Goal: Task Accomplishment & Management: Manage account settings

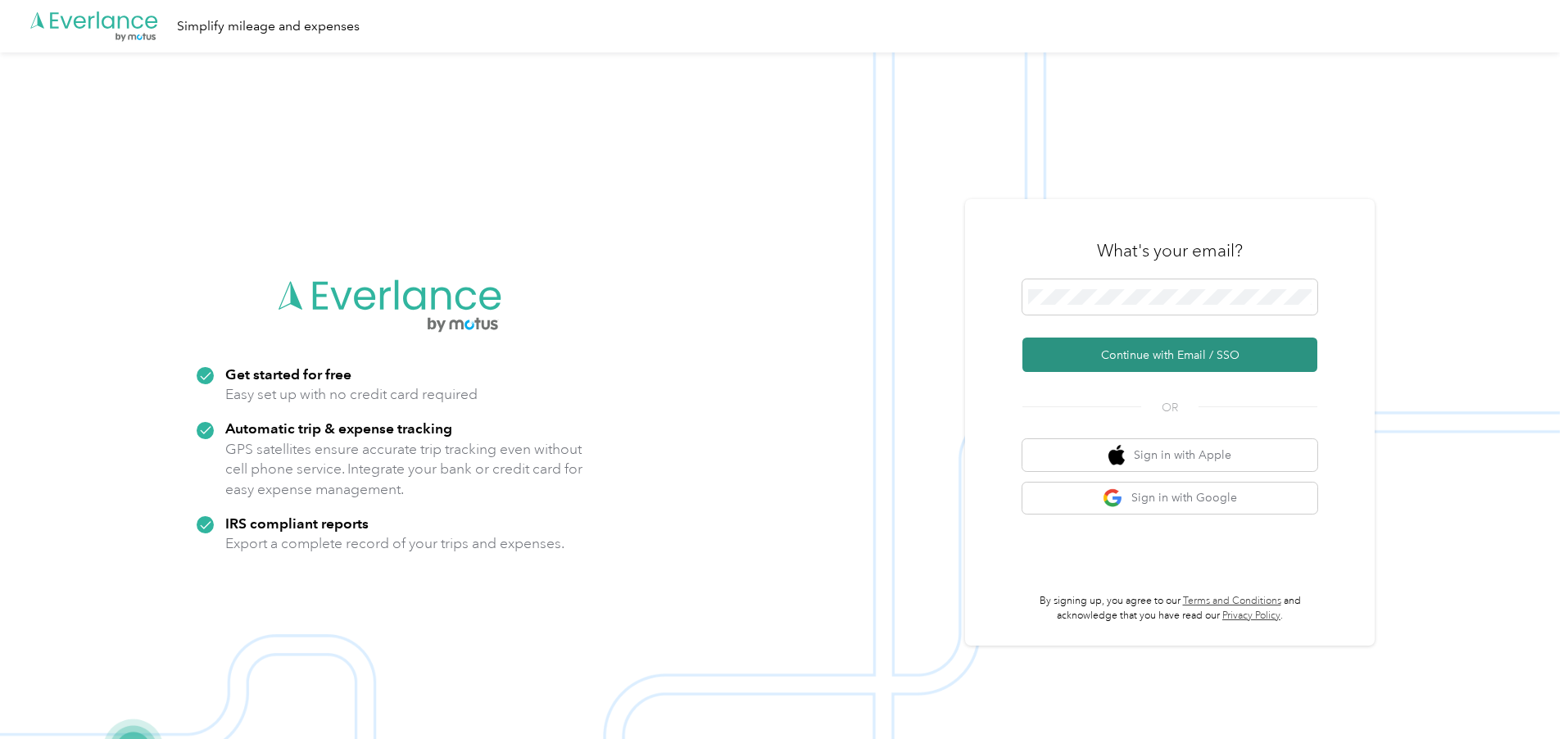
click at [1132, 356] on button "Continue with Email / SSO" at bounding box center [1169, 354] width 295 height 34
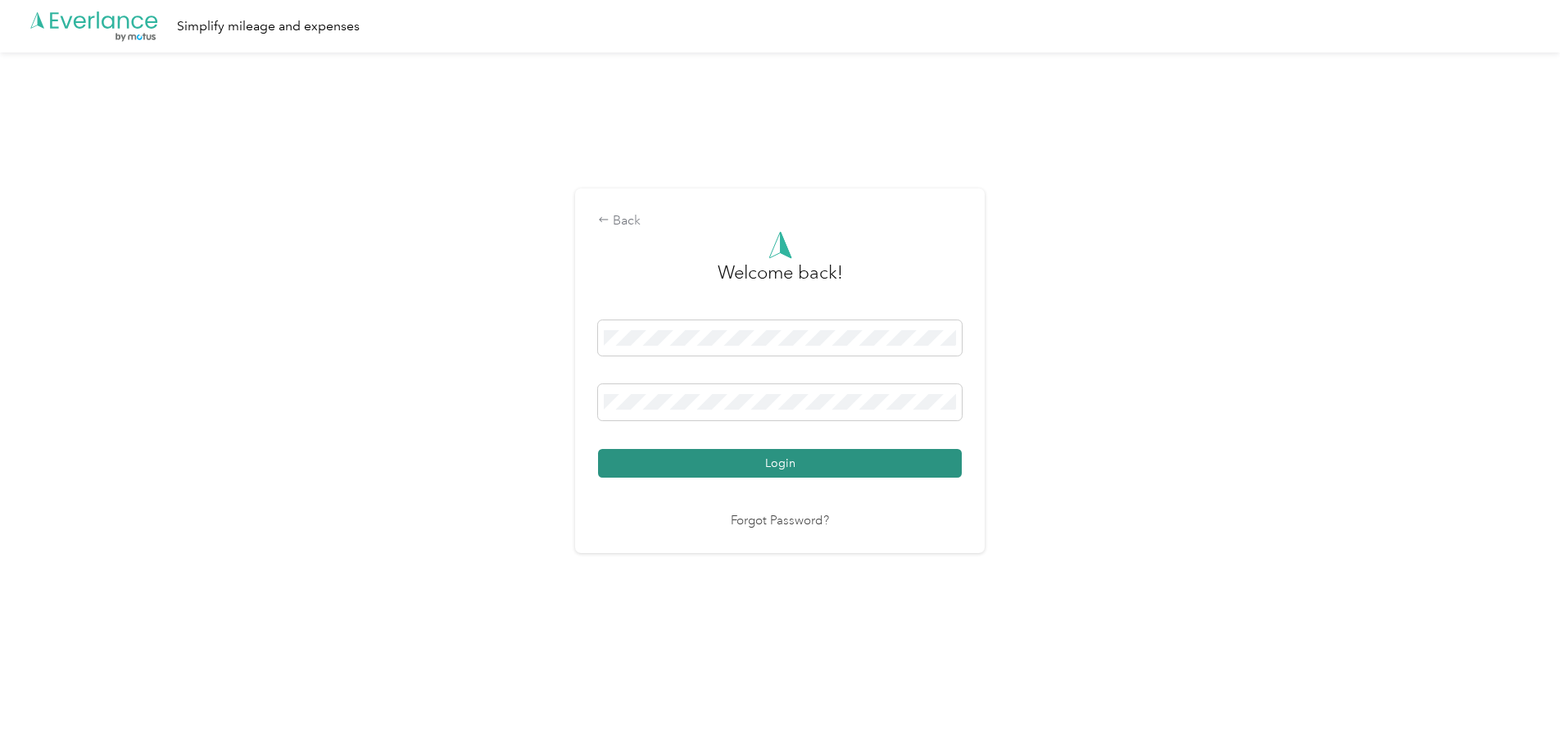
click at [777, 470] on button "Login" at bounding box center [780, 463] width 364 height 28
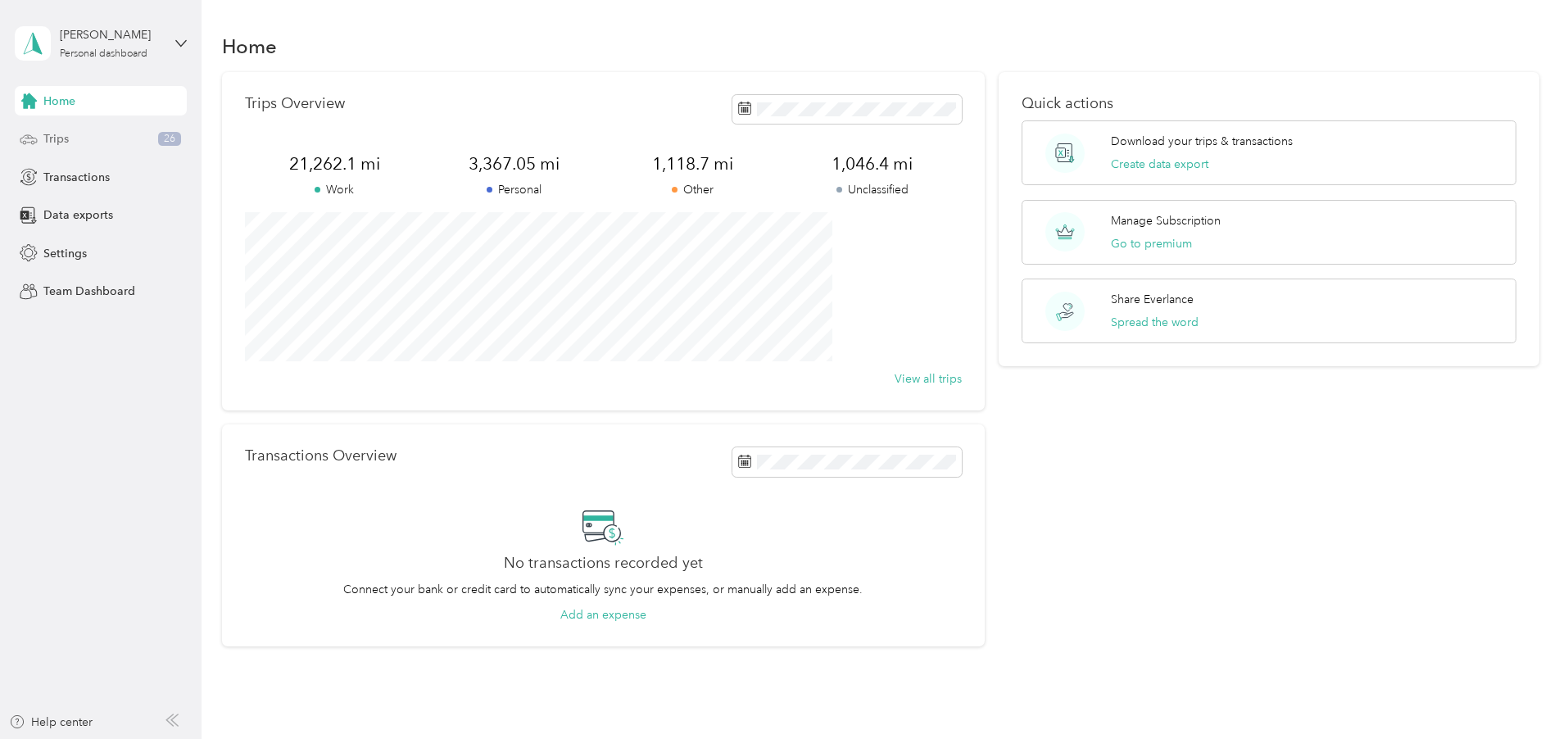
click at [50, 137] on span "Trips" at bounding box center [56, 139] width 25 height 18
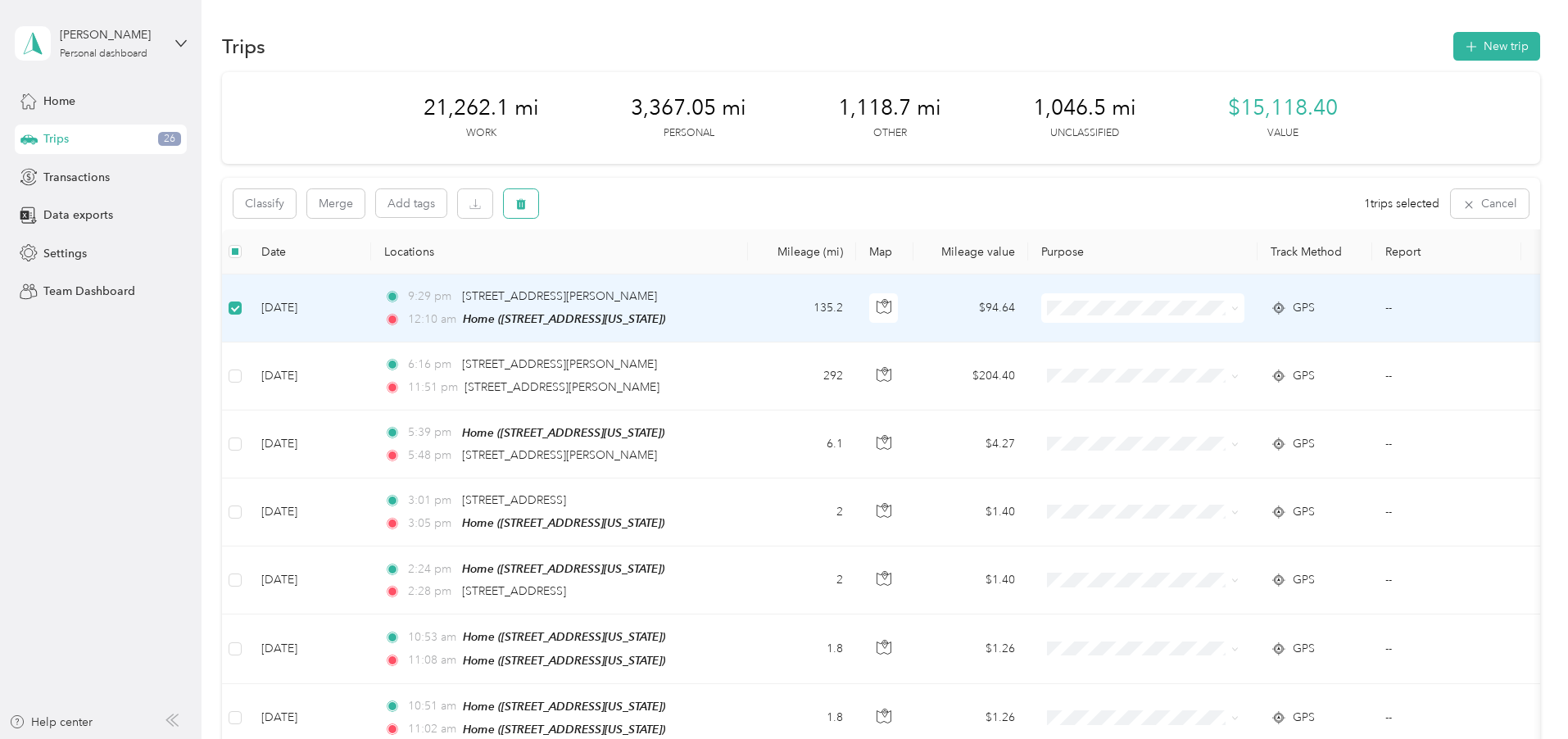
click at [526, 202] on icon "button" at bounding box center [521, 205] width 10 height 11
click at [756, 277] on button "Yes" at bounding box center [752, 271] width 32 height 26
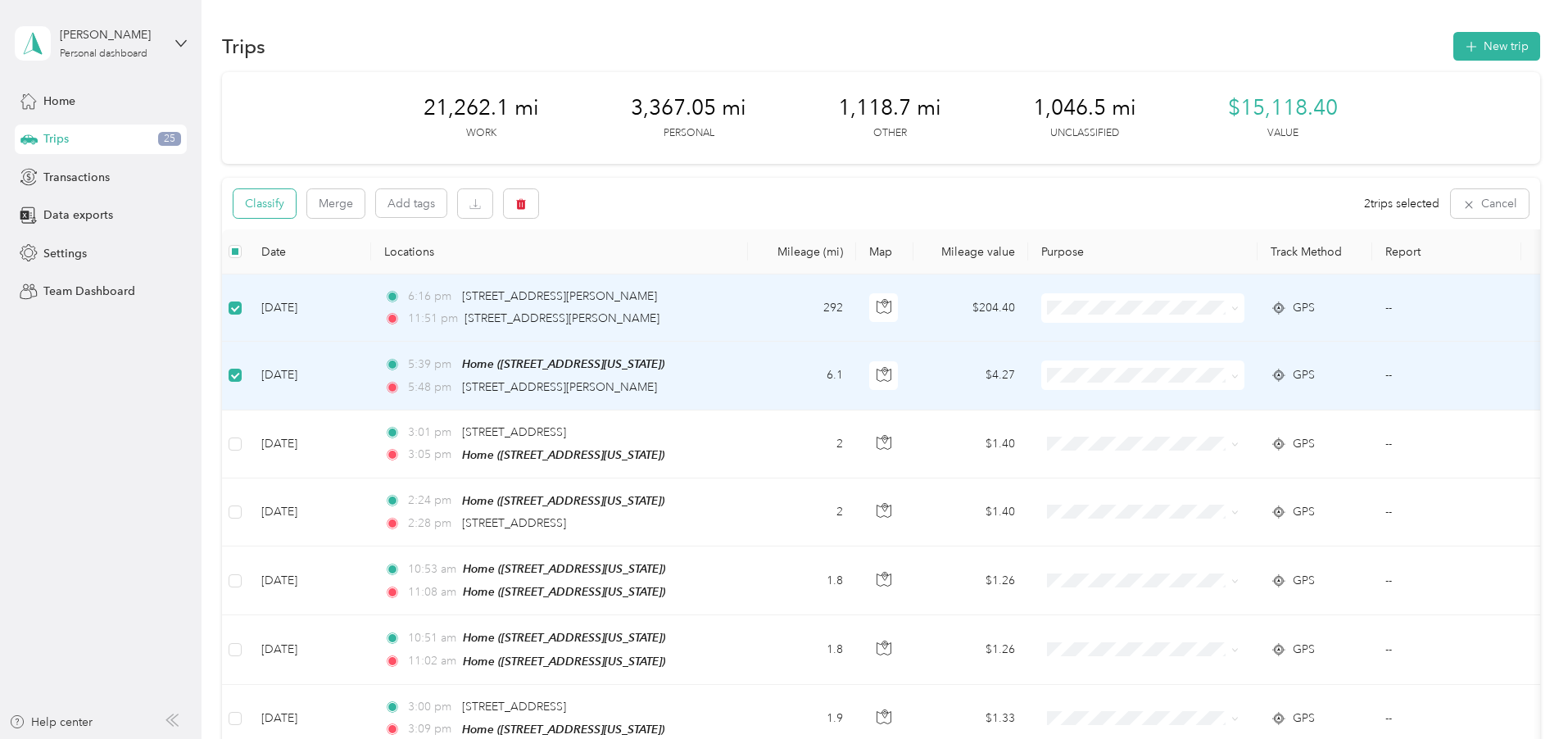
click at [295, 201] on button "Classify" at bounding box center [265, 204] width 63 height 28
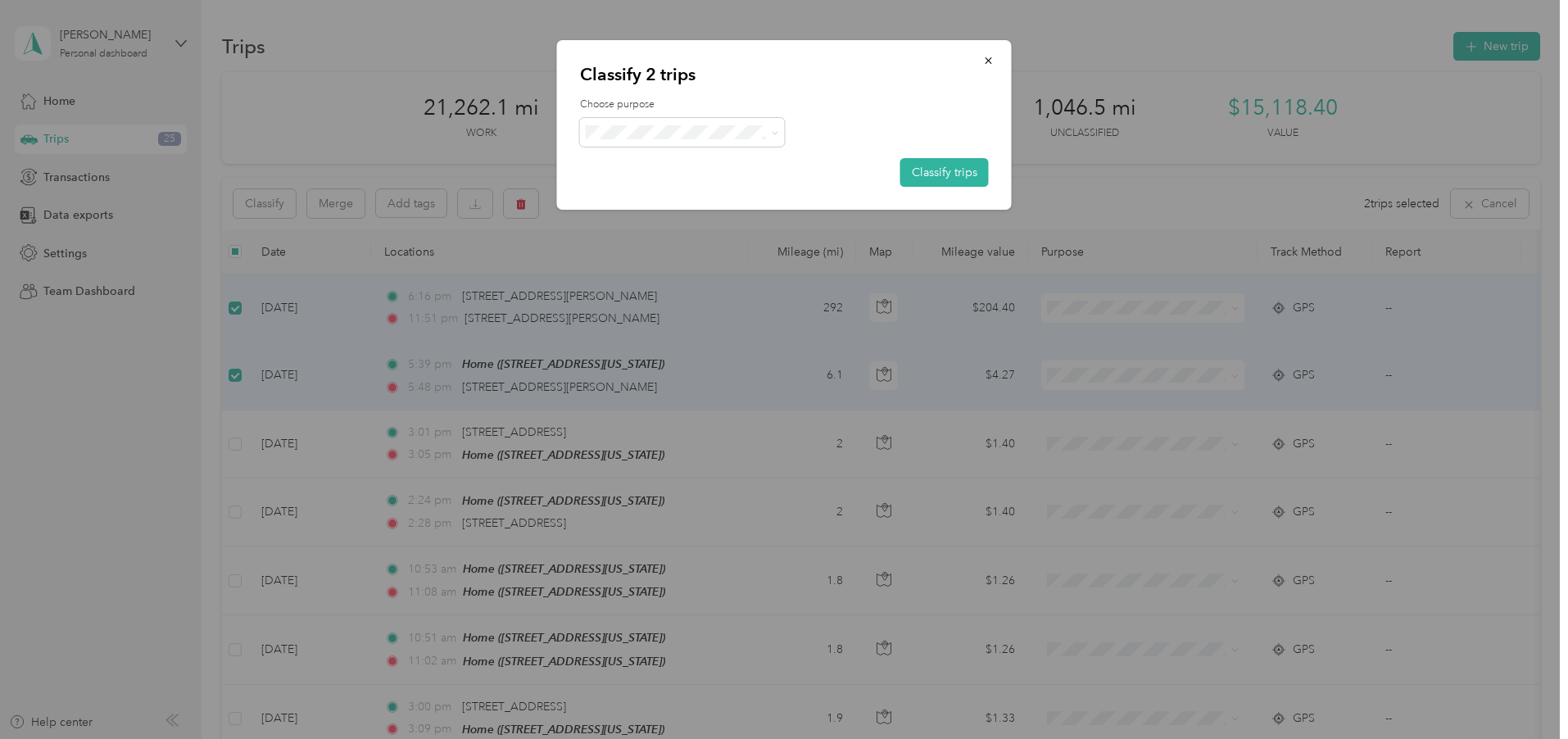
click at [630, 251] on span "SSB LLC" at bounding box center [696, 256] width 153 height 18
click at [927, 165] on button "Classify trips" at bounding box center [945, 172] width 88 height 28
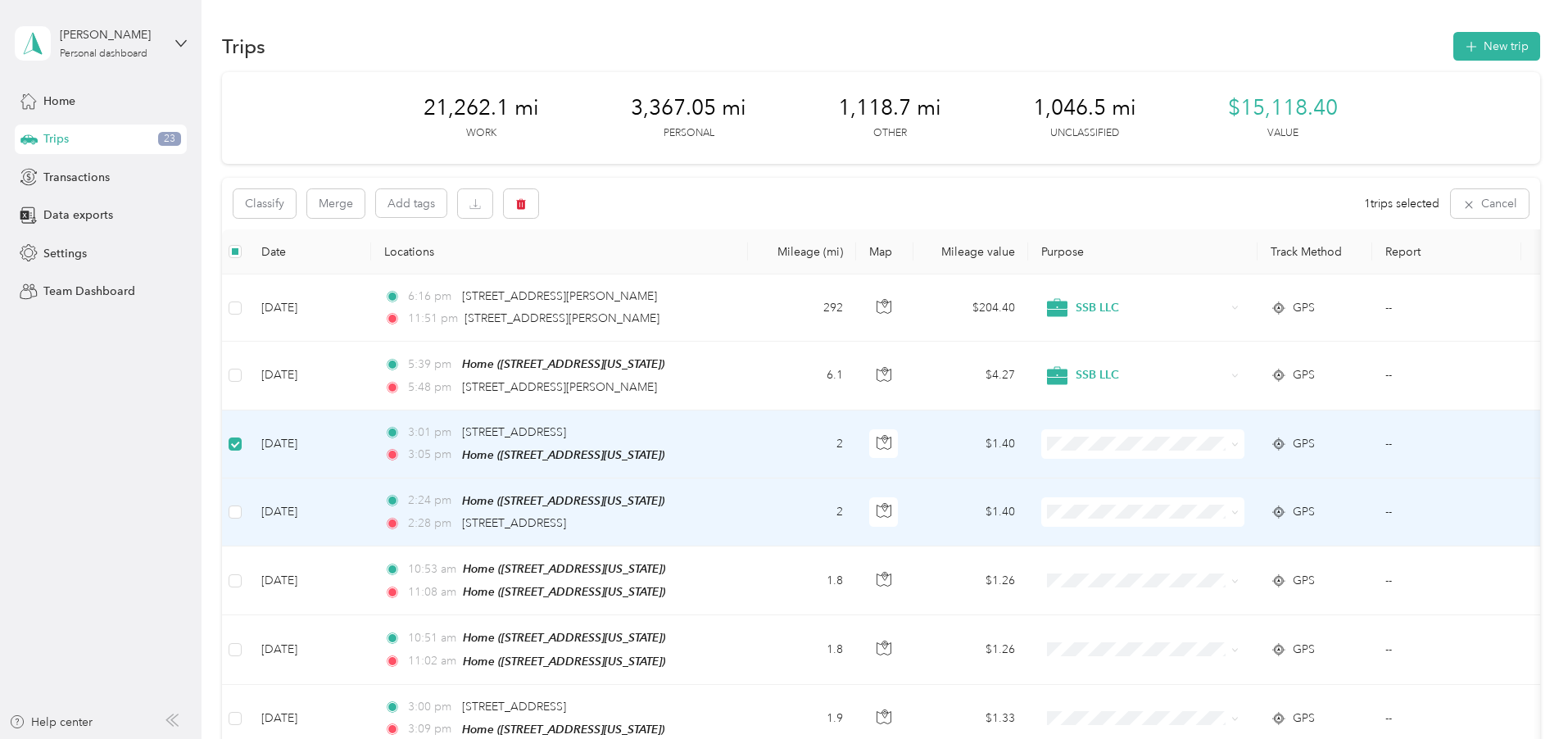
click at [248, 511] on td at bounding box center [234, 512] width 26 height 68
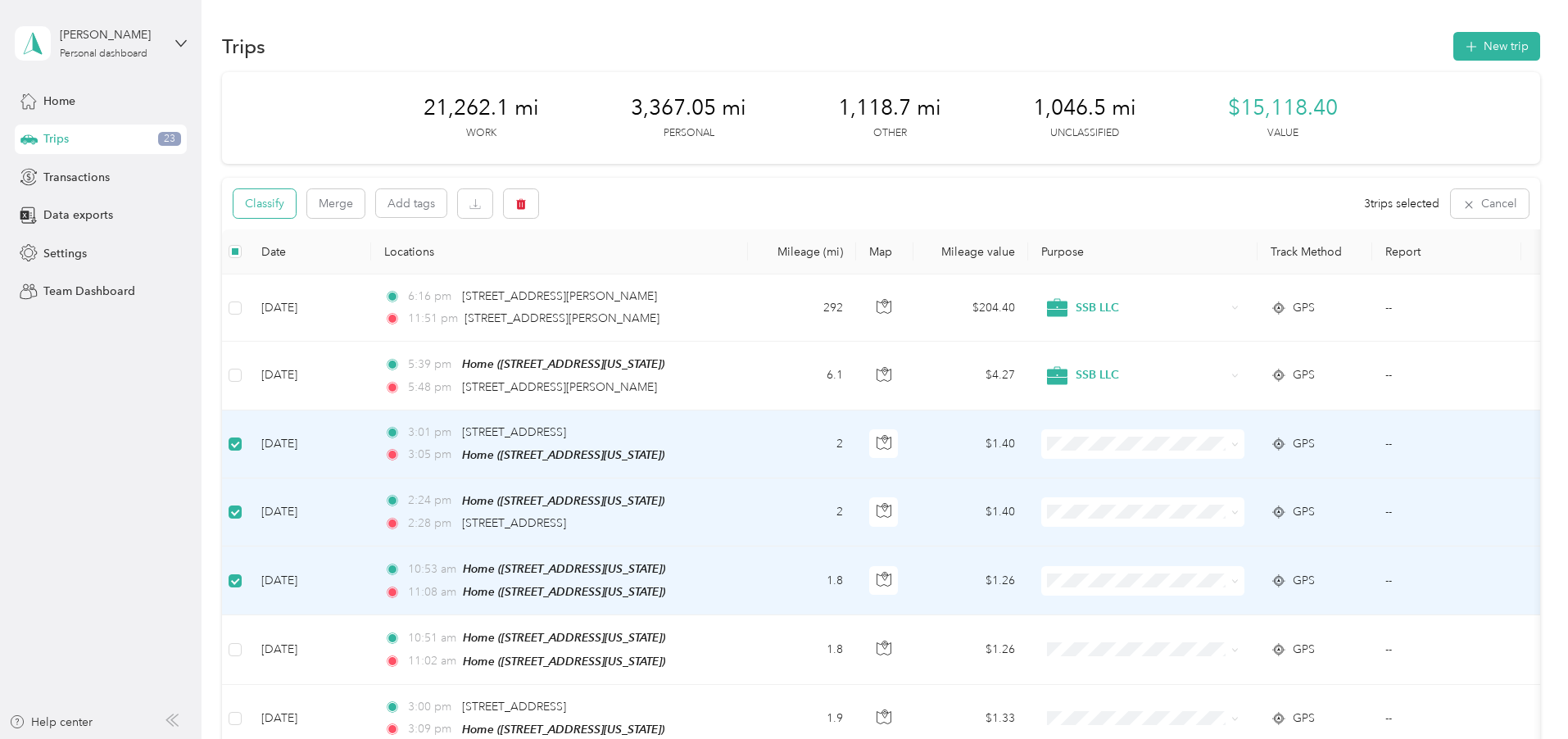
click at [295, 206] on button "Classify" at bounding box center [265, 204] width 63 height 28
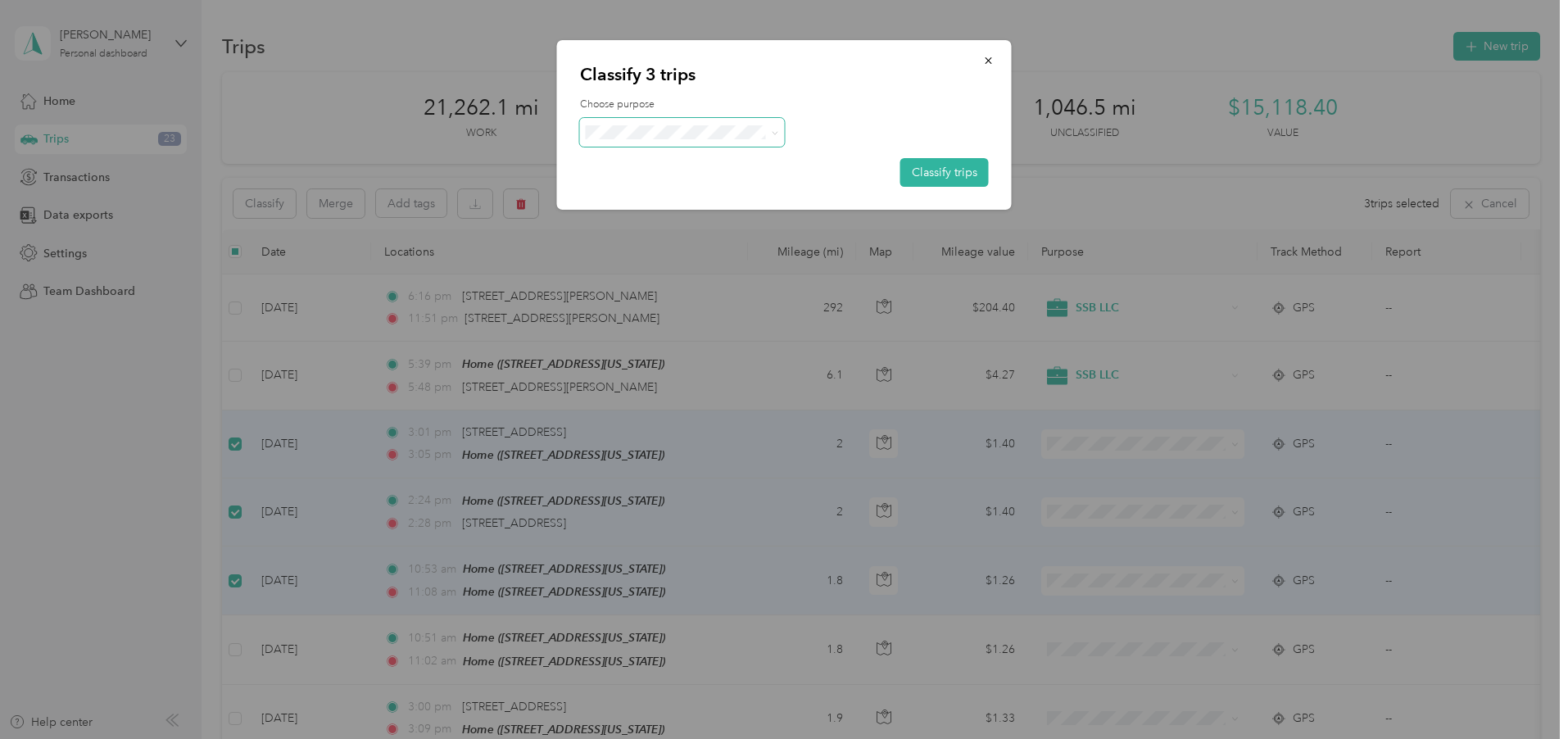
click at [768, 129] on span at bounding box center [772, 132] width 13 height 18
click at [777, 129] on span at bounding box center [774, 132] width 8 height 14
click at [652, 185] on li "Personal" at bounding box center [682, 196] width 204 height 32
click at [950, 163] on button "Classify trips" at bounding box center [945, 172] width 88 height 28
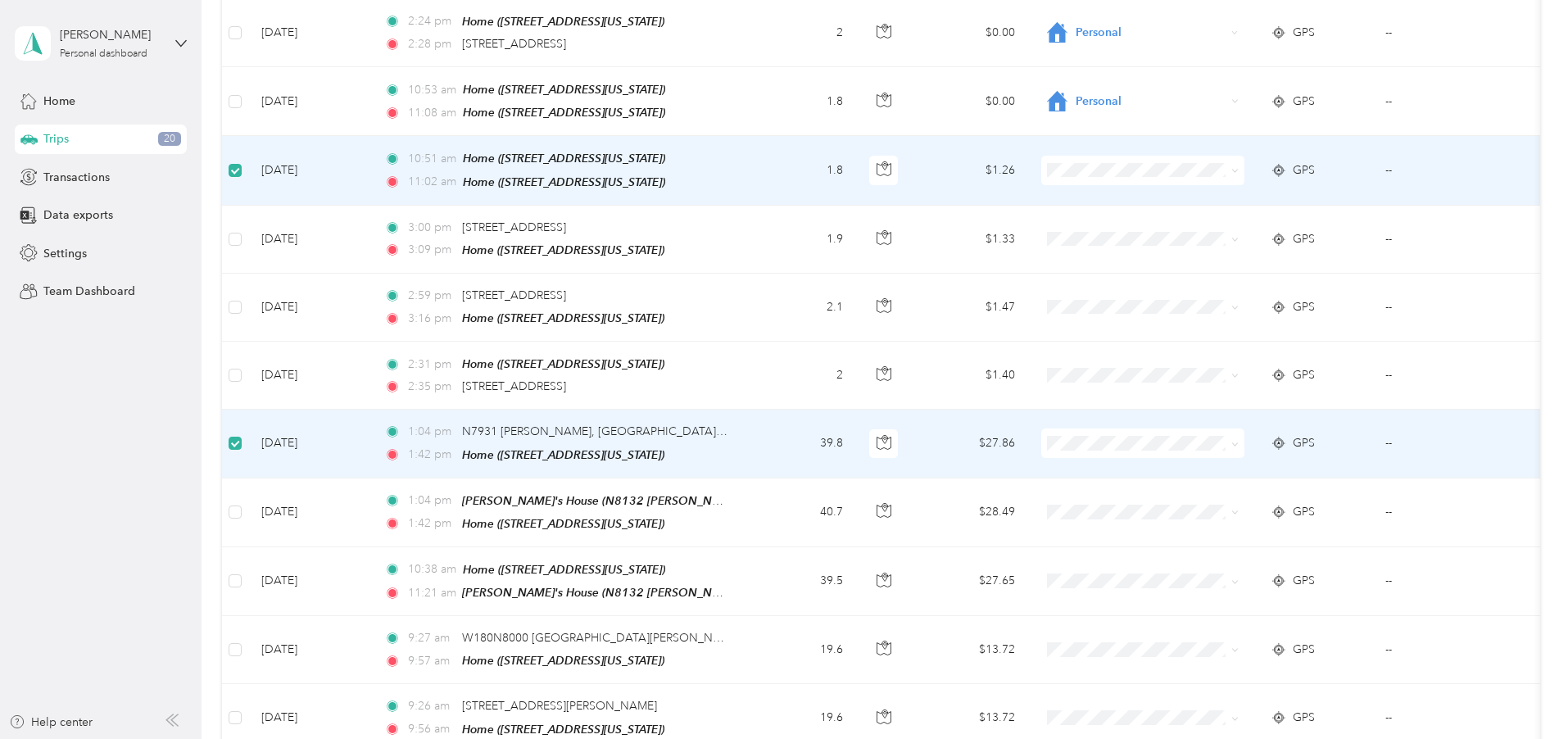
scroll to position [500, 0]
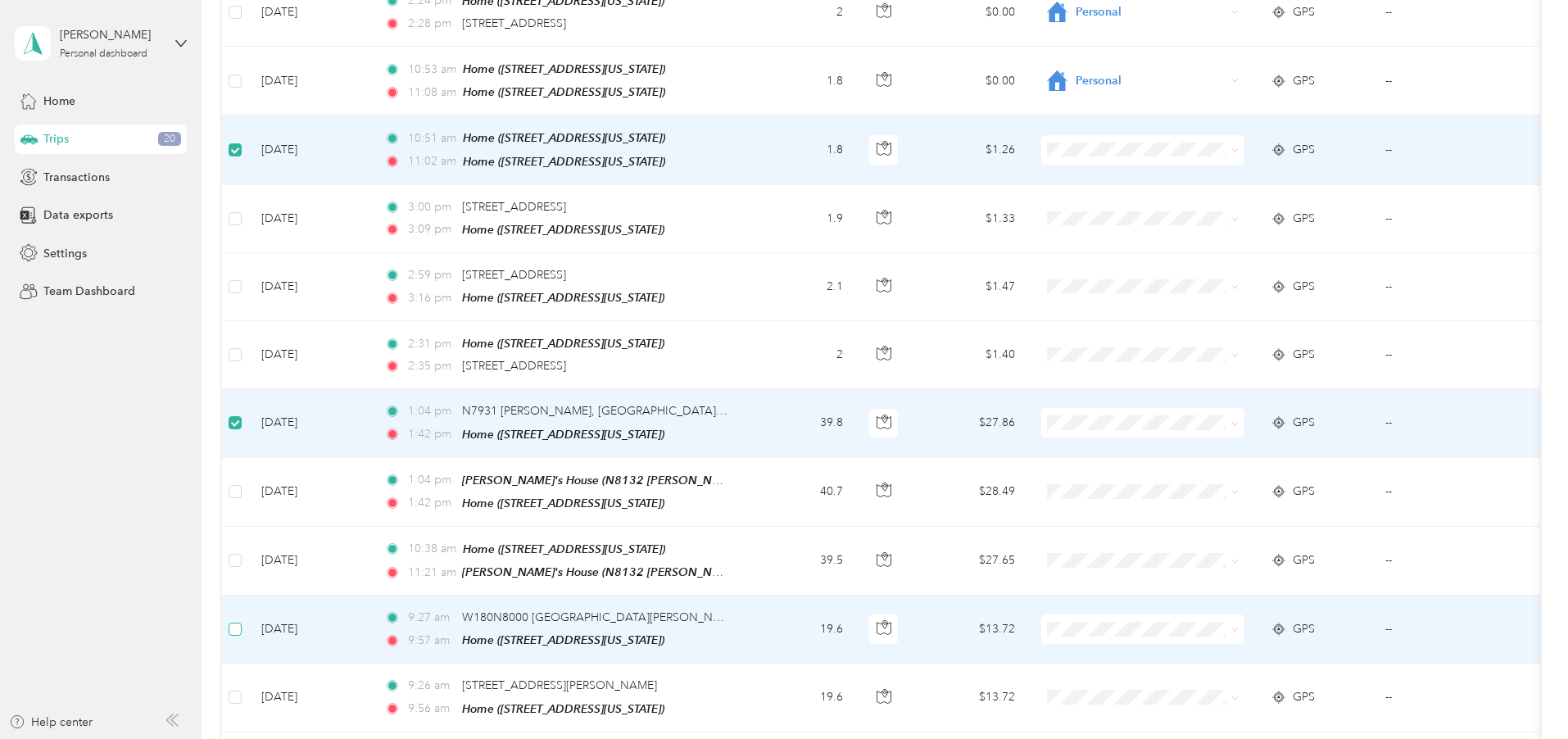
click at [242, 620] on label at bounding box center [235, 630] width 13 height 18
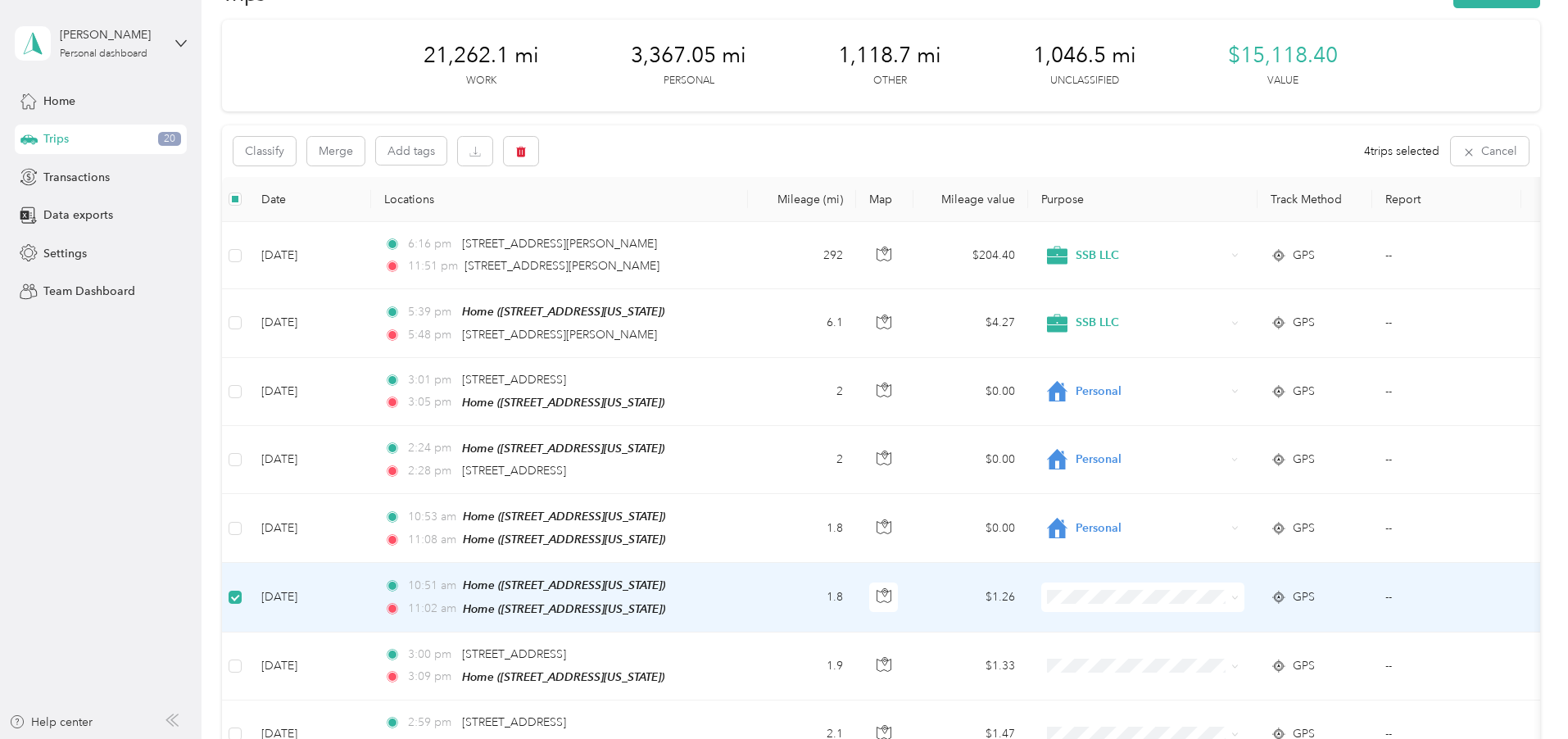
scroll to position [0, 0]
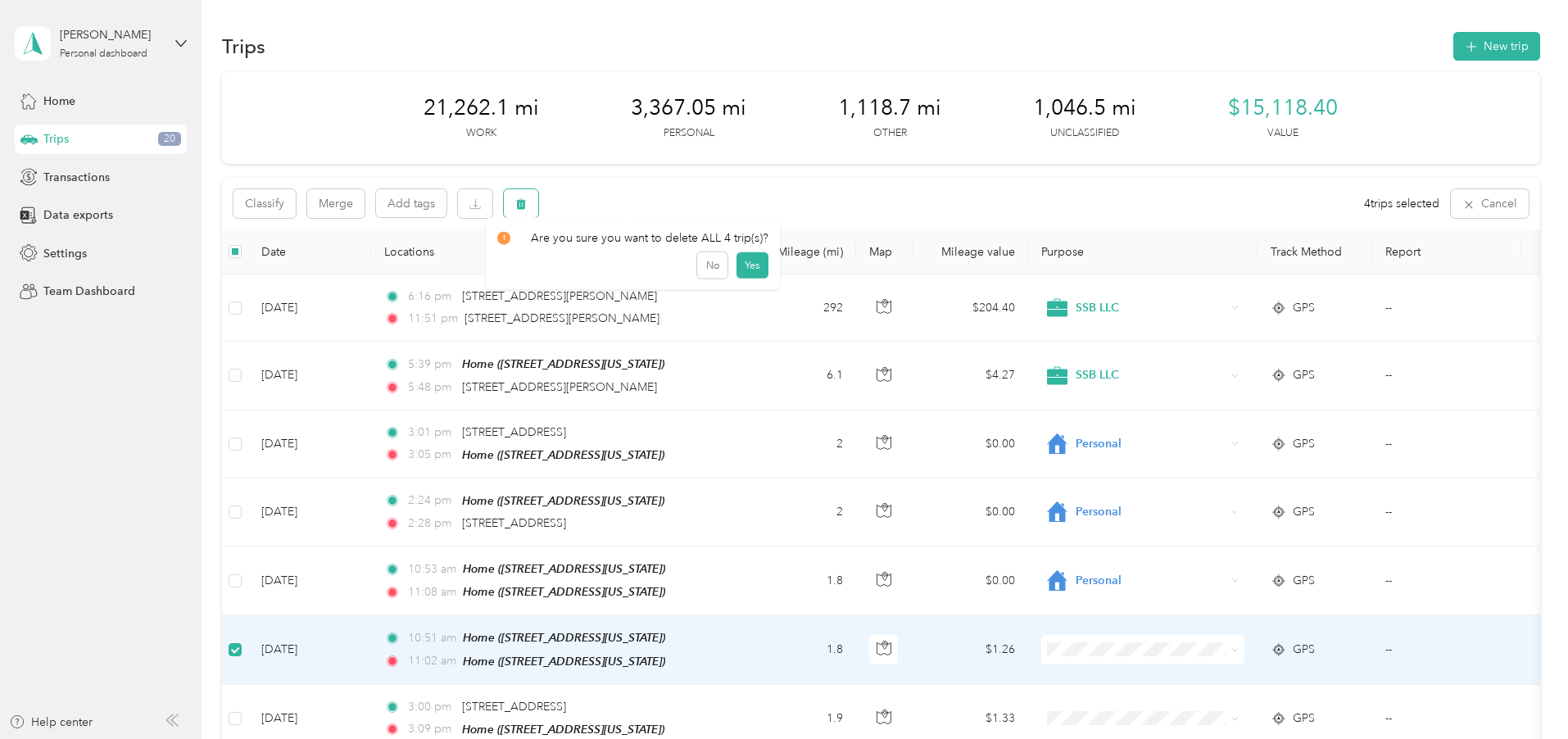
click at [538, 212] on button "button" at bounding box center [521, 204] width 34 height 28
click at [750, 275] on button "Yes" at bounding box center [752, 271] width 32 height 26
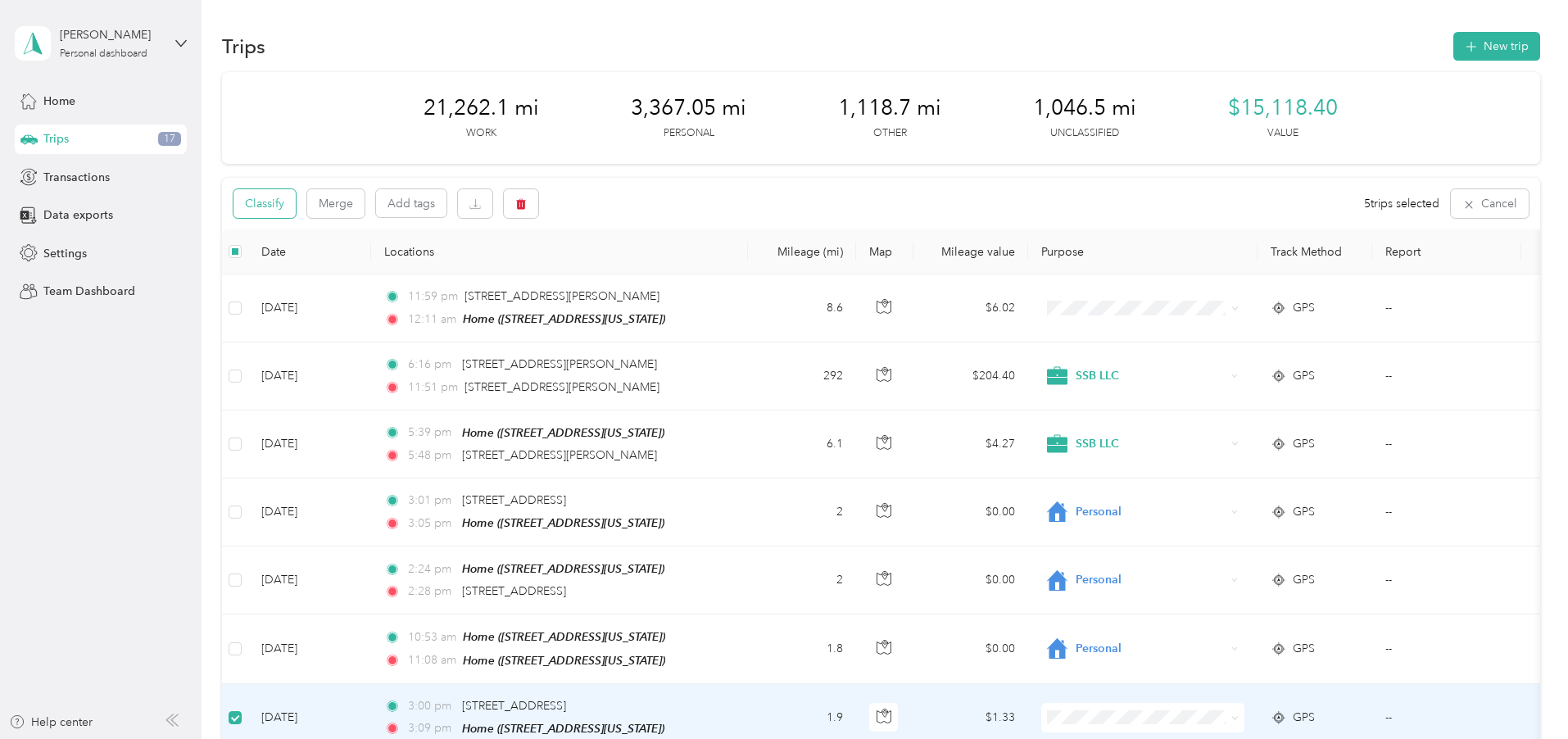
click at [295, 209] on button "Classify" at bounding box center [265, 204] width 63 height 28
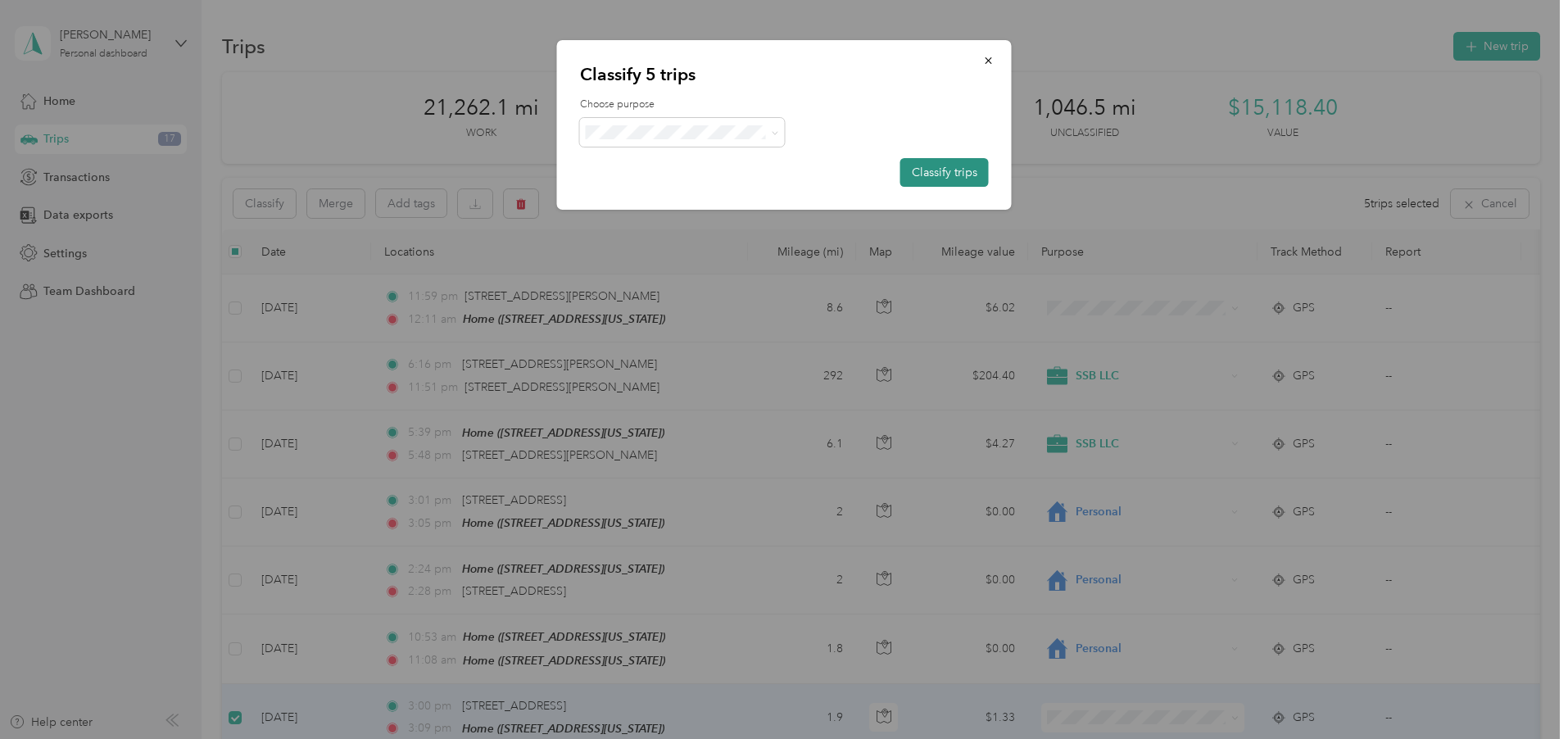
click at [943, 173] on button "Classify trips" at bounding box center [945, 172] width 88 height 28
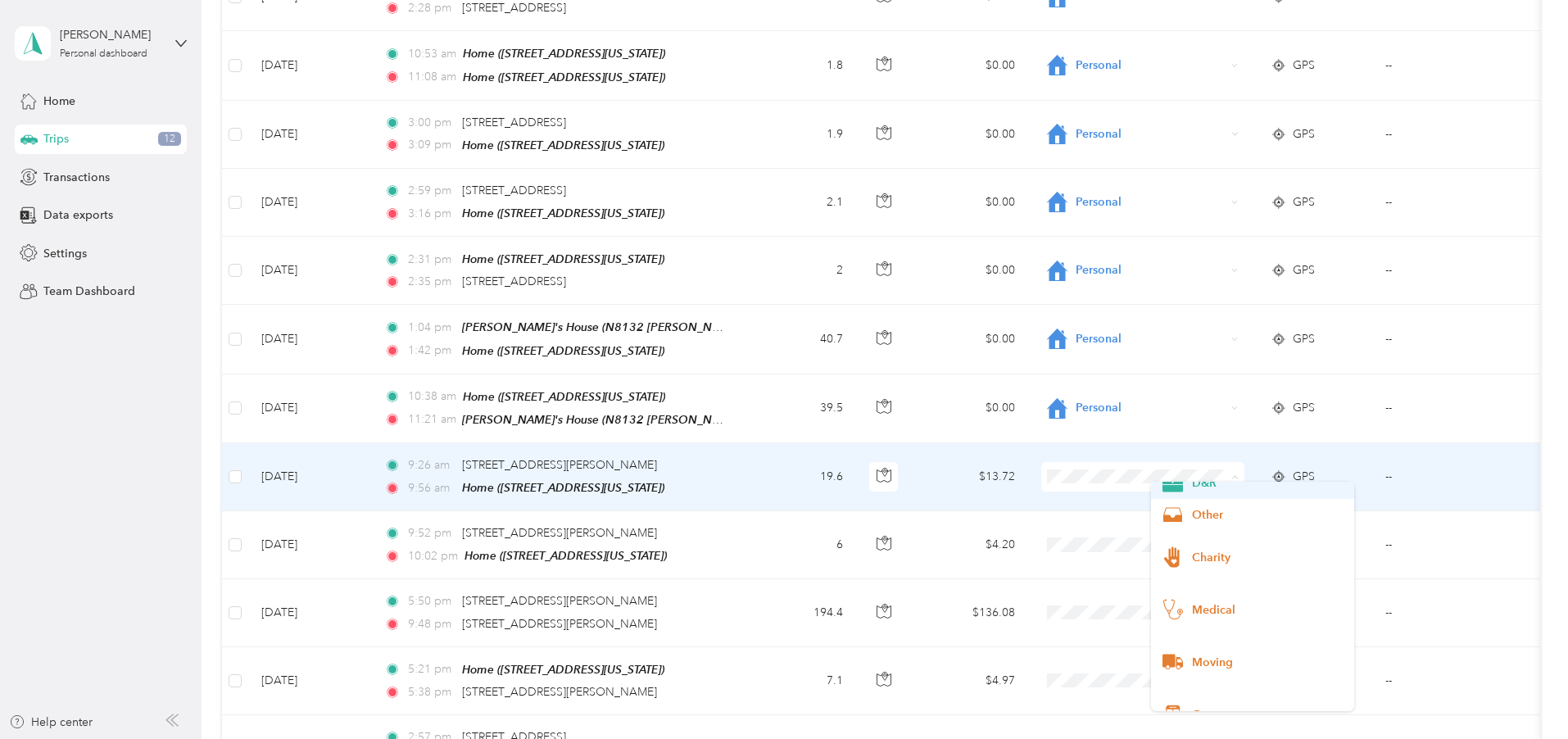
scroll to position [200, 0]
click at [1206, 573] on span "Medical" at bounding box center [1268, 577] width 152 height 18
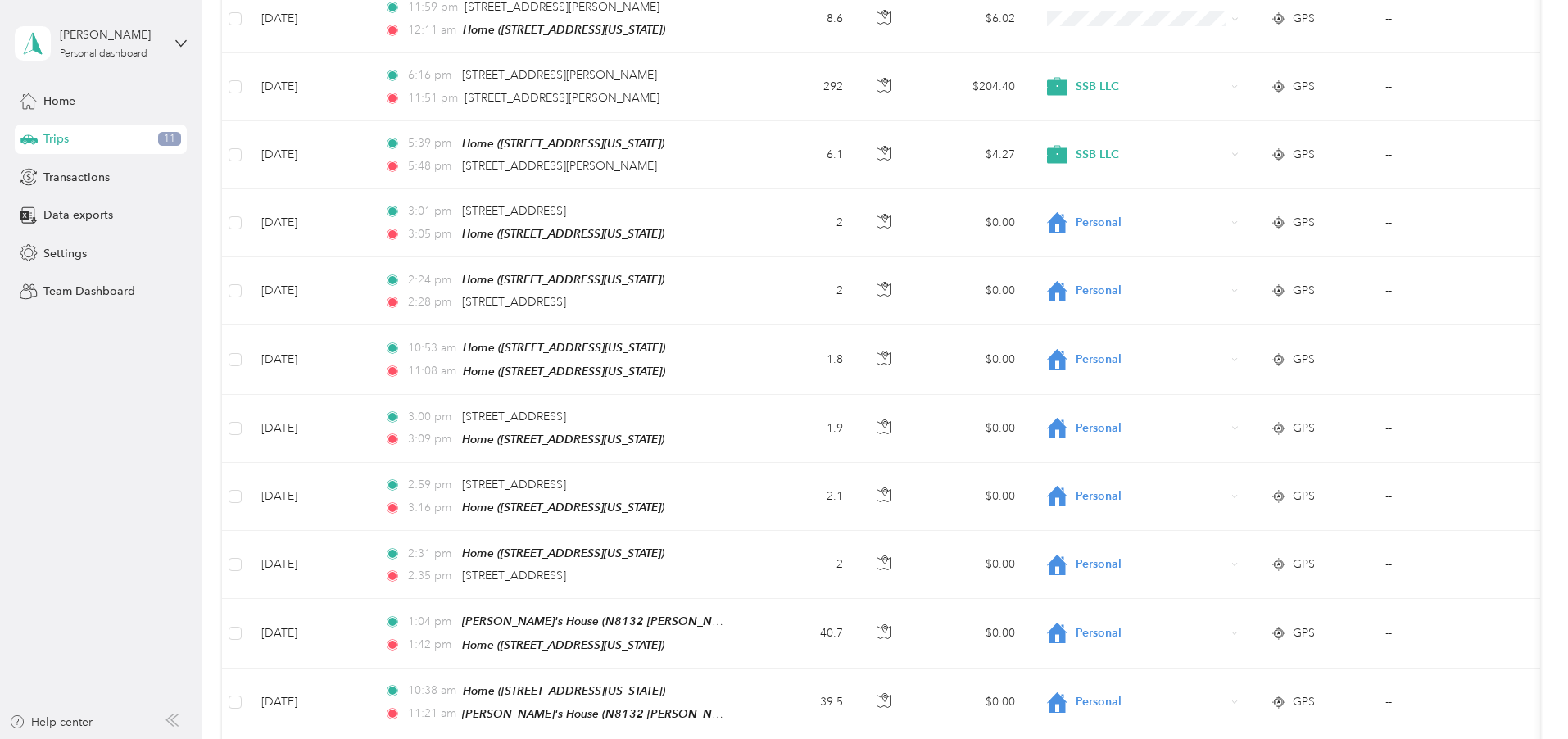
scroll to position [0, 0]
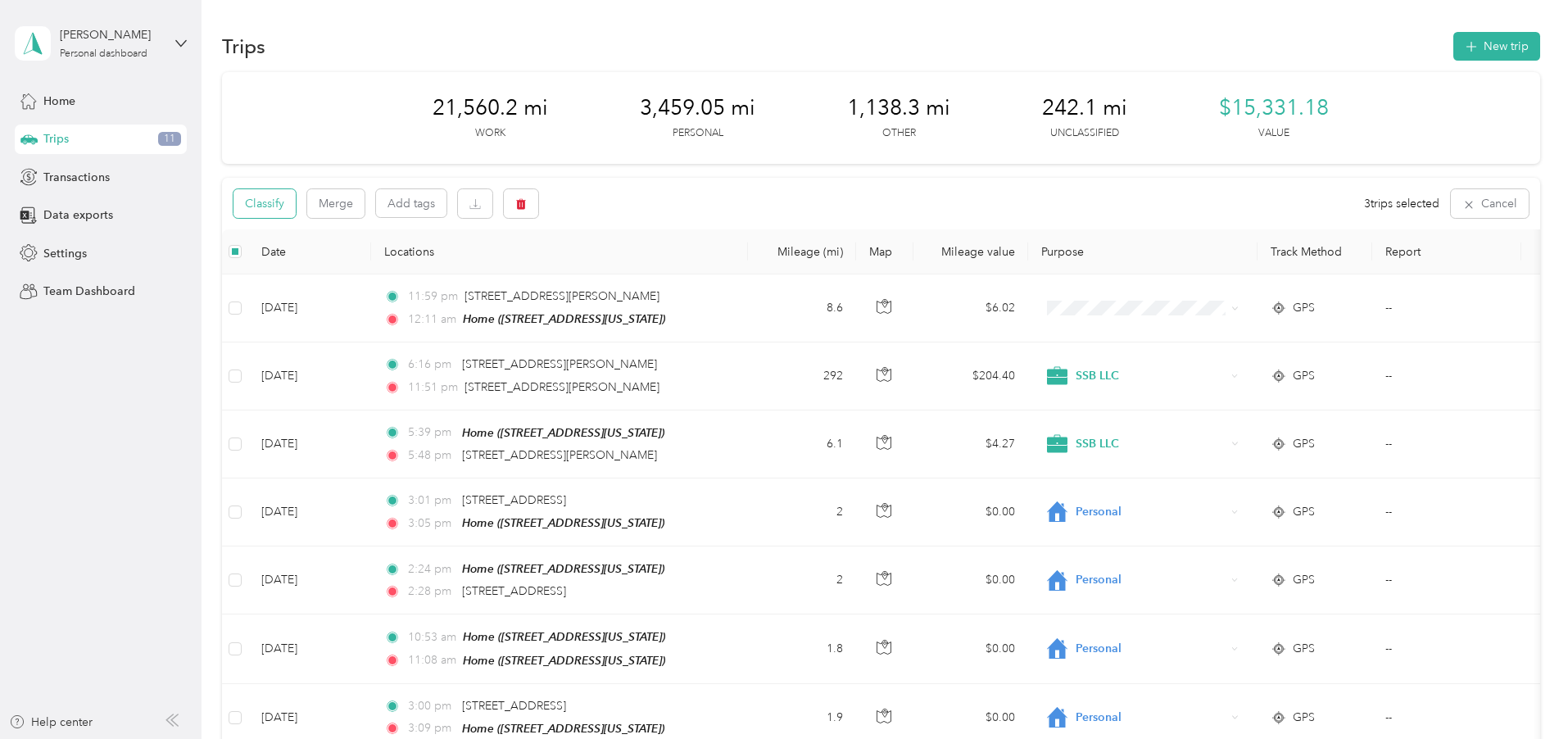
click at [295, 202] on button "Classify" at bounding box center [265, 204] width 63 height 28
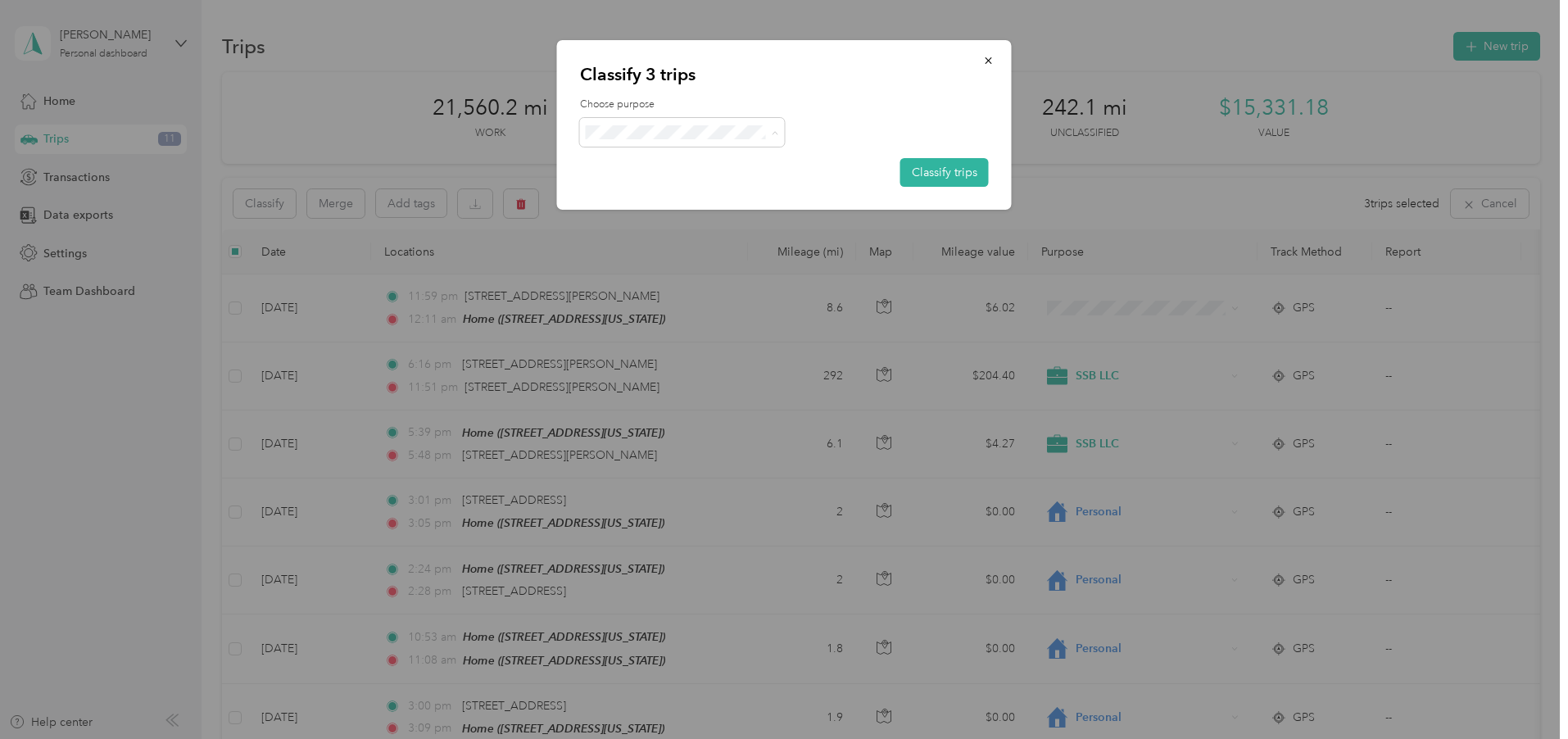
click at [639, 256] on span "SSB LLC" at bounding box center [696, 260] width 153 height 18
click at [926, 165] on button "Classify trips" at bounding box center [945, 172] width 88 height 28
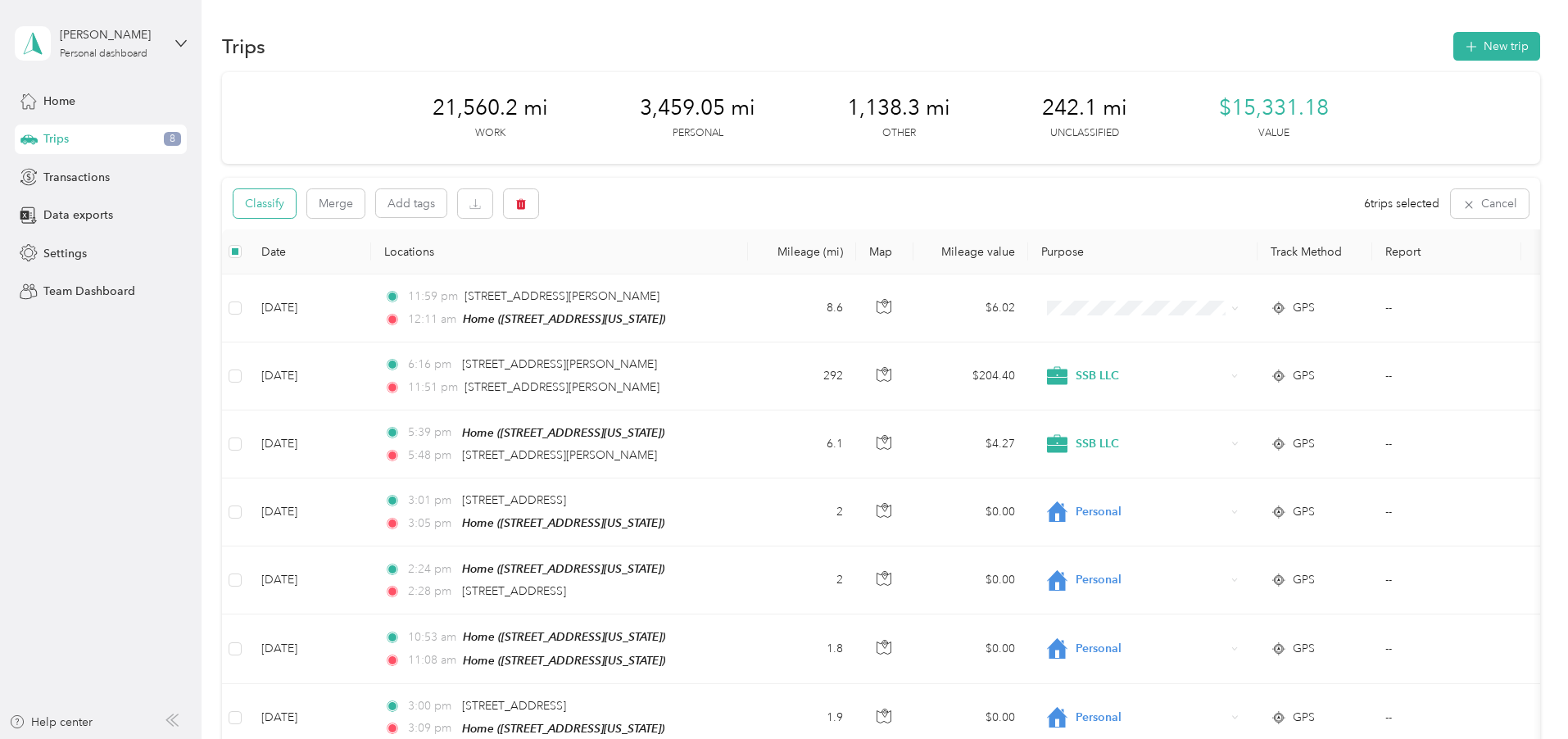
click at [295, 195] on button "Classify" at bounding box center [265, 204] width 63 height 28
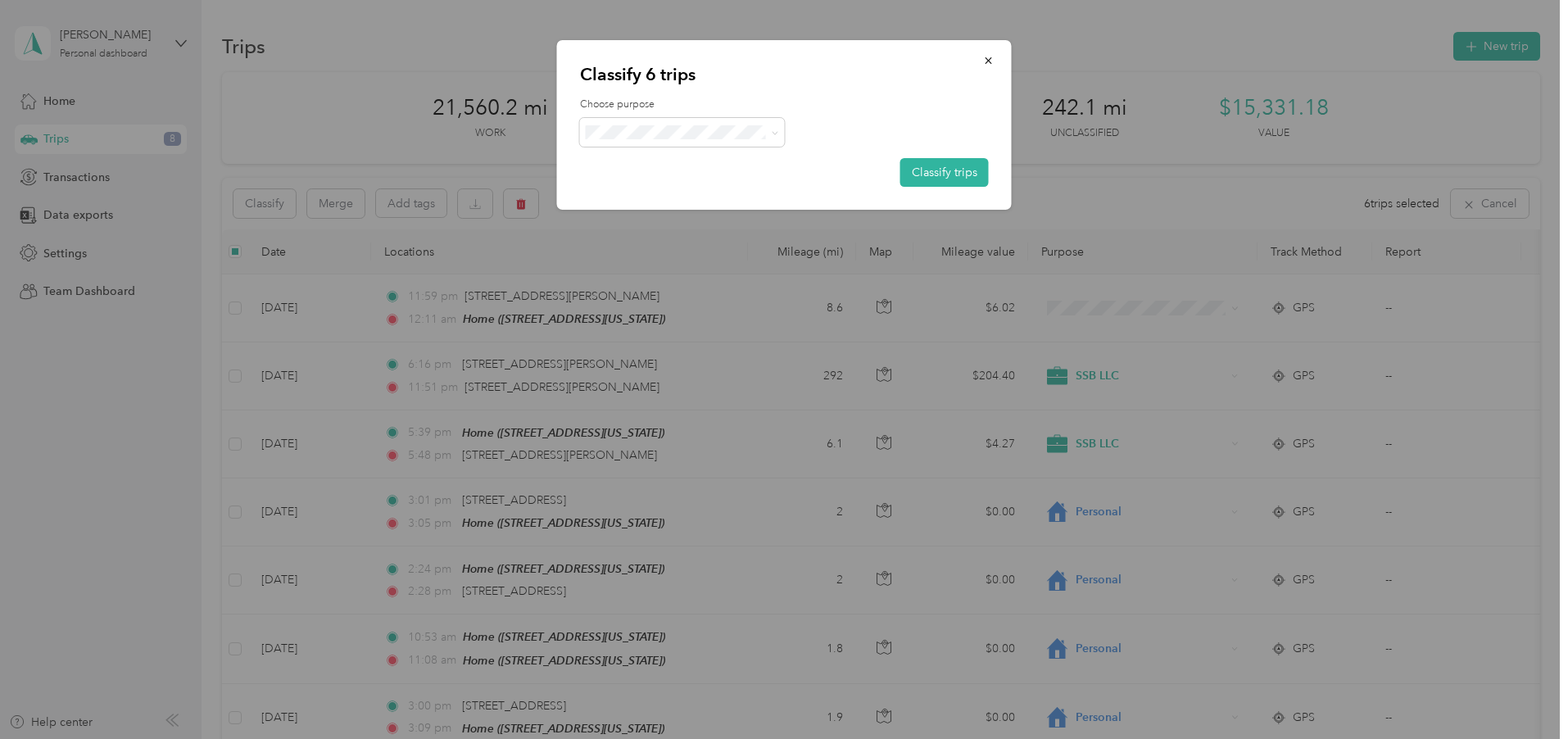
click at [630, 199] on li "Personal" at bounding box center [682, 196] width 204 height 32
click at [940, 172] on button "Classify trips" at bounding box center [945, 172] width 88 height 28
